Goal: Find specific page/section

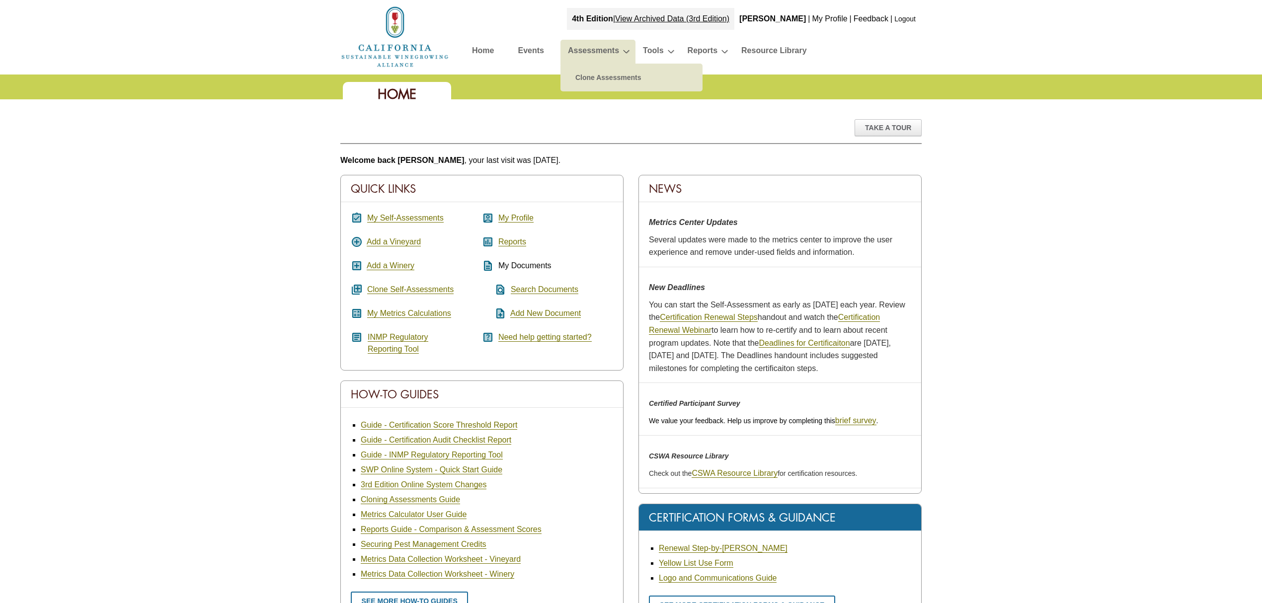
click at [590, 54] on link "Assessments" at bounding box center [593, 52] width 51 height 17
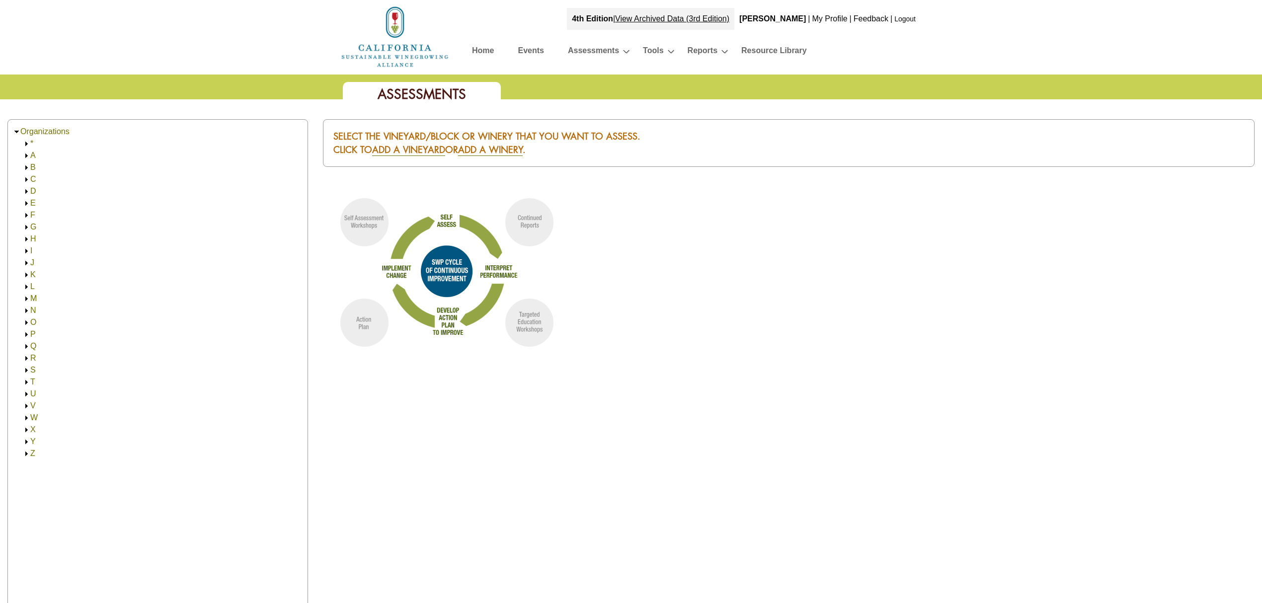
click at [28, 320] on img at bounding box center [26, 322] width 7 height 7
click at [46, 334] on link "[PERSON_NAME] Vintners & Distillers" at bounding box center [108, 334] width 136 height 8
click at [52, 342] on link "[PERSON_NAME] Vintners & Distillers" at bounding box center [118, 346] width 136 height 8
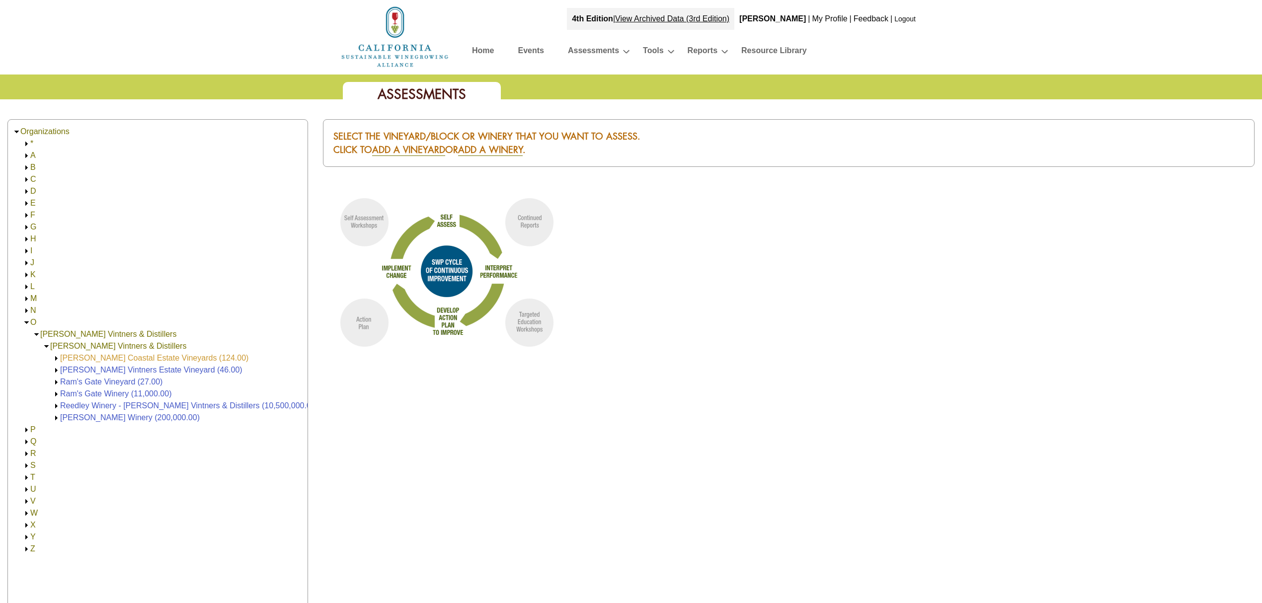
click at [88, 359] on link "[PERSON_NAME] Coastal Estate Vineyards (124.00)" at bounding box center [154, 358] width 188 height 8
